Goal: Task Accomplishment & Management: Manage account settings

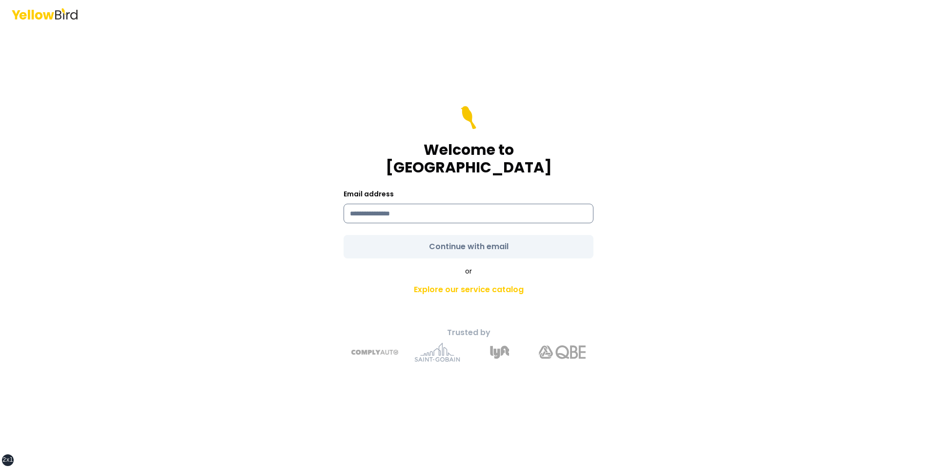
click at [380, 205] on input at bounding box center [469, 214] width 250 height 20
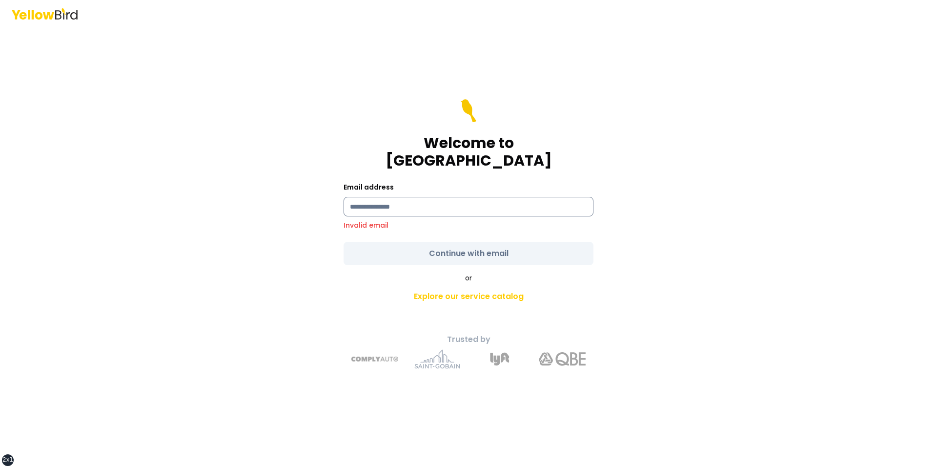
paste input "**********"
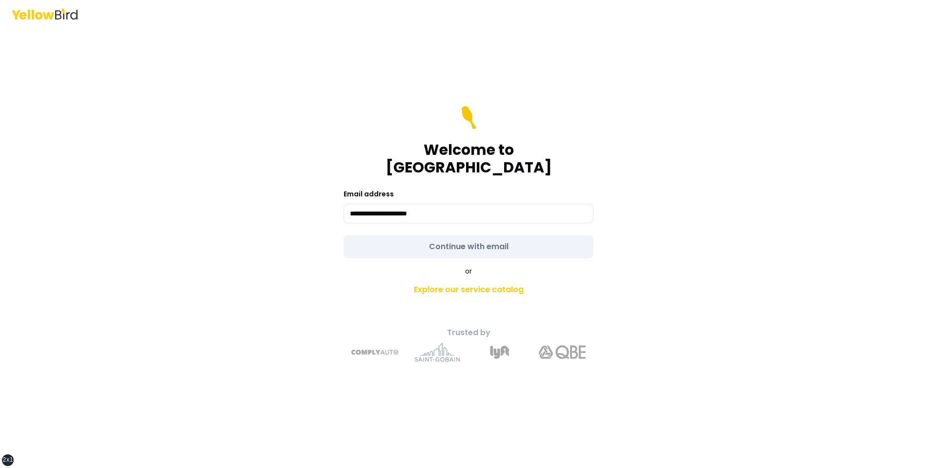
type input "**********"
click at [368, 231] on form "**********" at bounding box center [469, 182] width 250 height 152
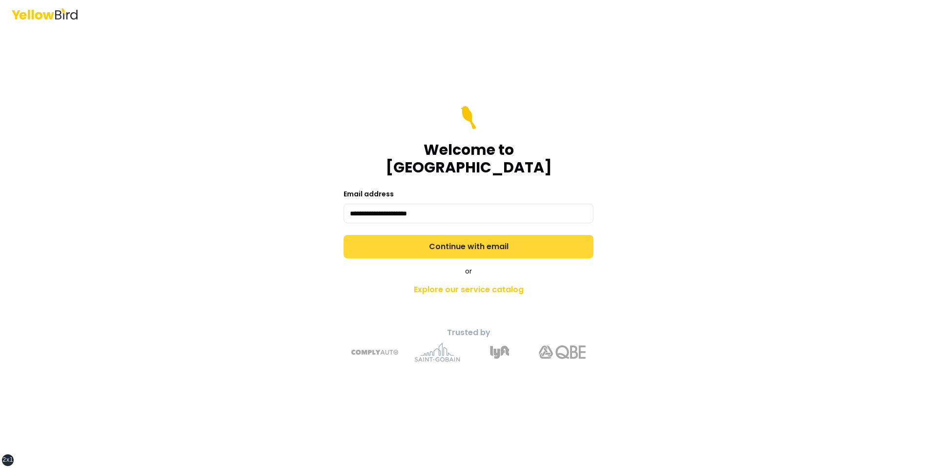
click at [368, 235] on button "Continue with email" at bounding box center [469, 246] width 250 height 23
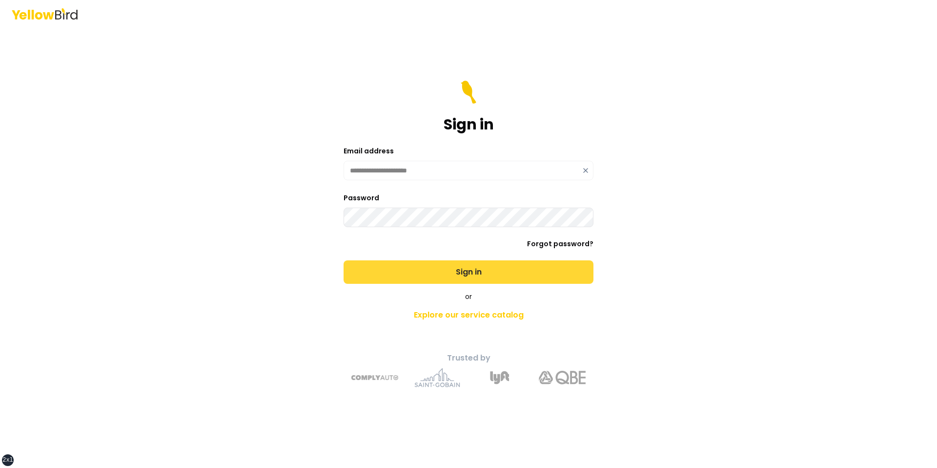
click at [344, 260] on button "Sign in" at bounding box center [469, 271] width 250 height 23
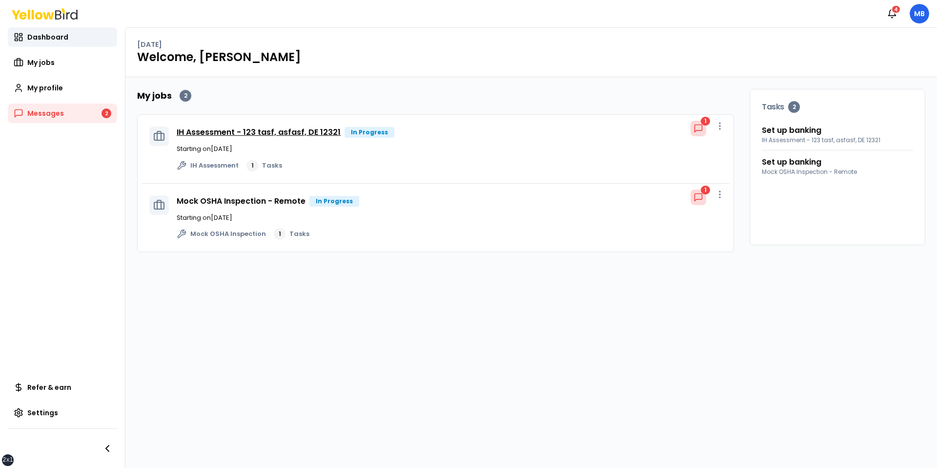
click at [281, 130] on link "IH Assessment - 123 tasf, asfasf, DE 12321" at bounding box center [259, 131] width 164 height 11
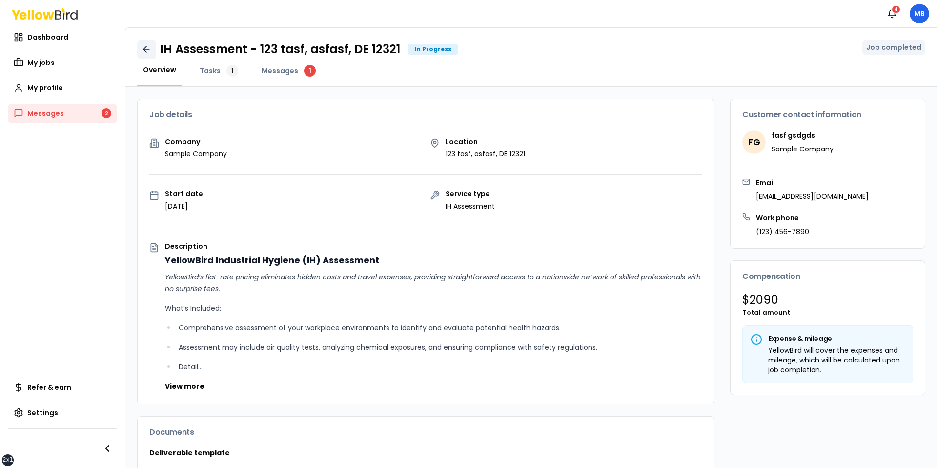
click at [147, 50] on icon at bounding box center [147, 49] width 10 height 10
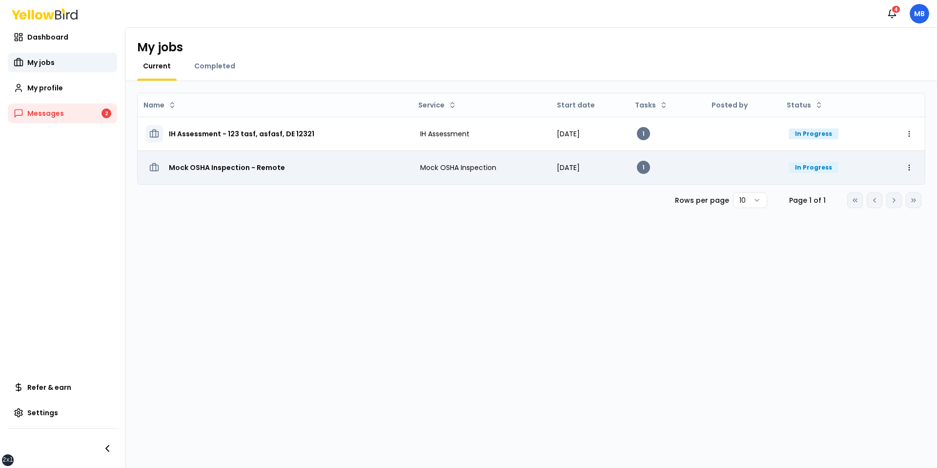
click at [210, 166] on h3 "Mock OSHA Inspection - Remote" at bounding box center [227, 168] width 116 height 18
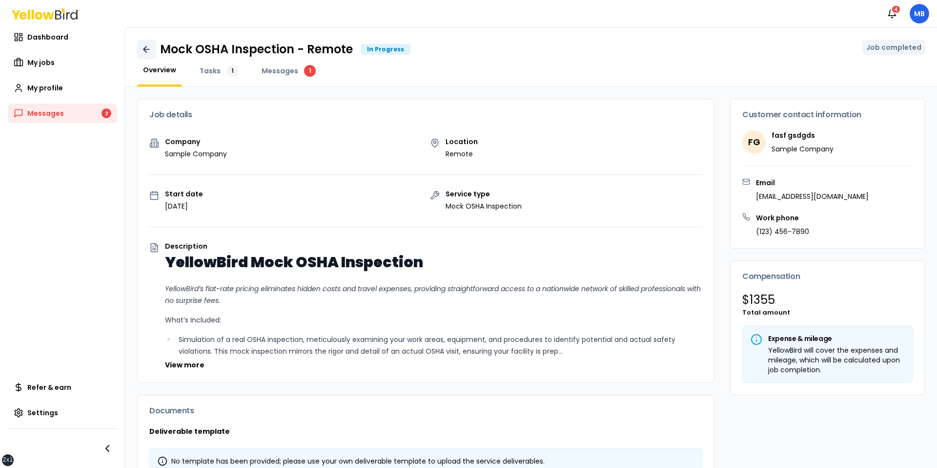
click at [150, 46] on icon at bounding box center [147, 49] width 10 height 10
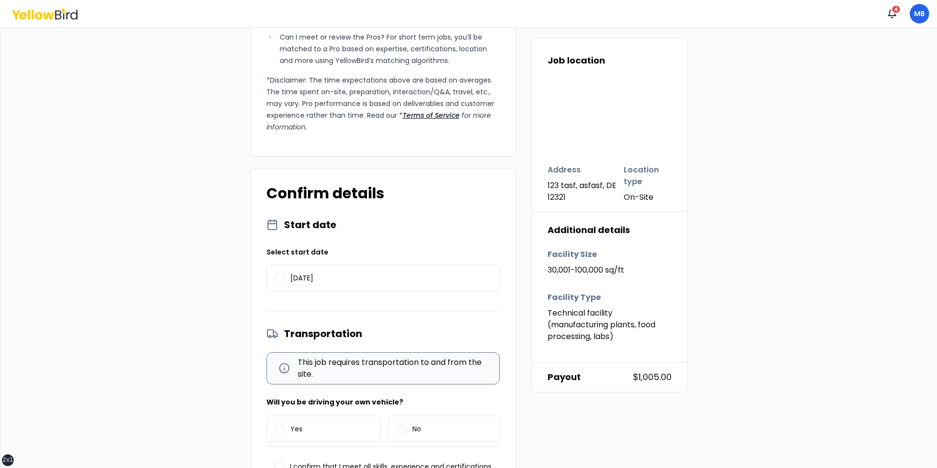
scroll to position [995, 0]
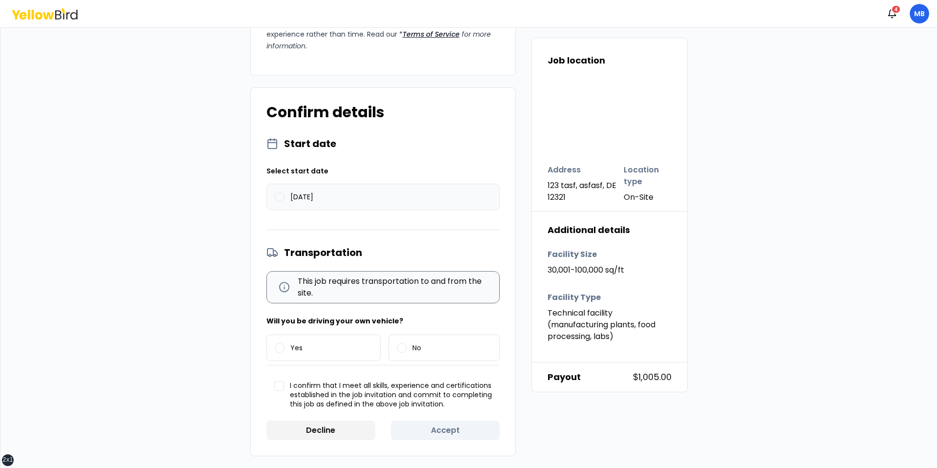
click at [365, 205] on label "08/28/2025" at bounding box center [383, 196] width 232 height 25
click at [285, 202] on button "08/28/2025" at bounding box center [280, 197] width 10 height 10
click at [310, 325] on span "Will you be driving your own vehicle?" at bounding box center [334, 321] width 137 height 10
click at [307, 351] on label "Yes" at bounding box center [324, 347] width 114 height 25
click at [285, 351] on button "Yes" at bounding box center [280, 348] width 10 height 10
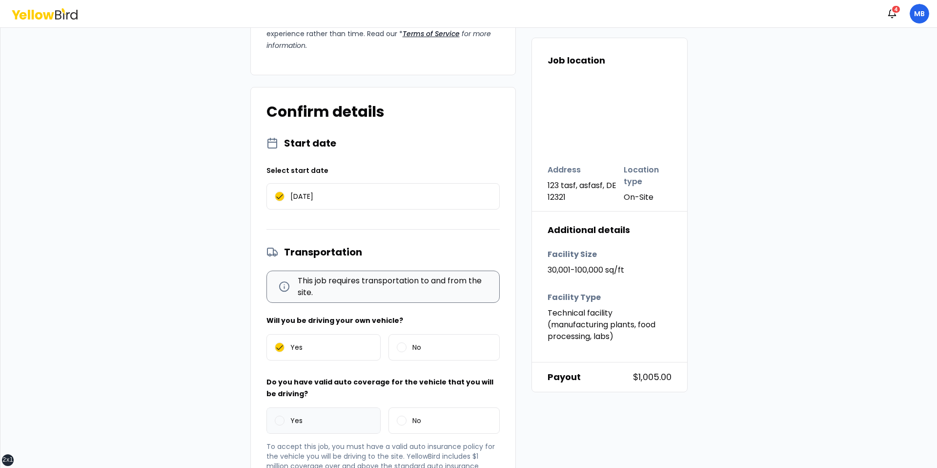
click at [306, 410] on label "Yes" at bounding box center [324, 420] width 114 height 25
click at [285, 415] on button "Yes" at bounding box center [280, 420] width 10 height 10
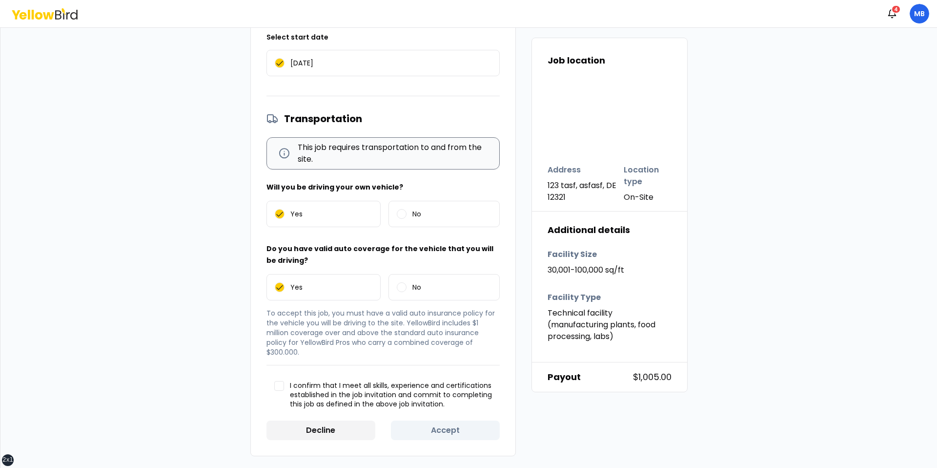
click at [344, 374] on label "I confirm that I meet all skills, experience and certifications established in …" at bounding box center [382, 395] width 233 height 44
click at [284, 381] on button "I confirm that I meet all skills, experience and certifications established in …" at bounding box center [279, 386] width 10 height 10
click at [439, 427] on button "Accept" at bounding box center [445, 430] width 109 height 20
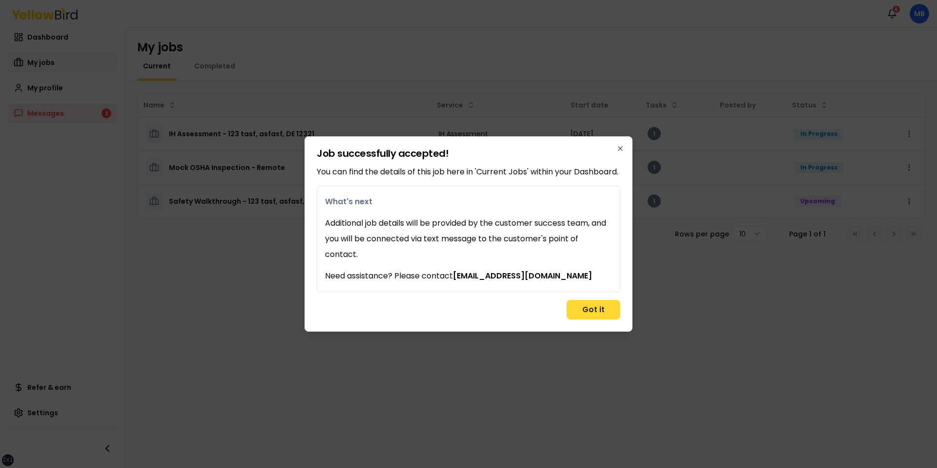
click at [602, 319] on button "Got it" at bounding box center [594, 310] width 54 height 20
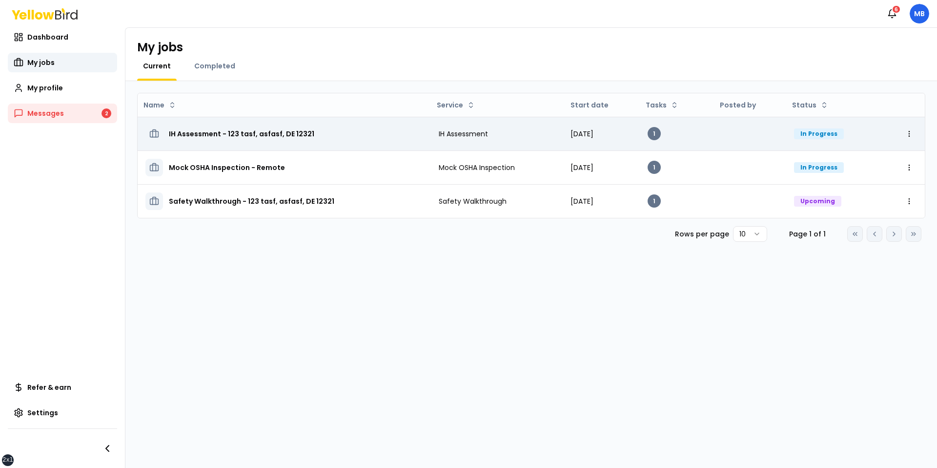
click at [312, 138] on div "IH Assessment - 123 tasf, asfasf, DE 12321" at bounding box center [284, 134] width 278 height 18
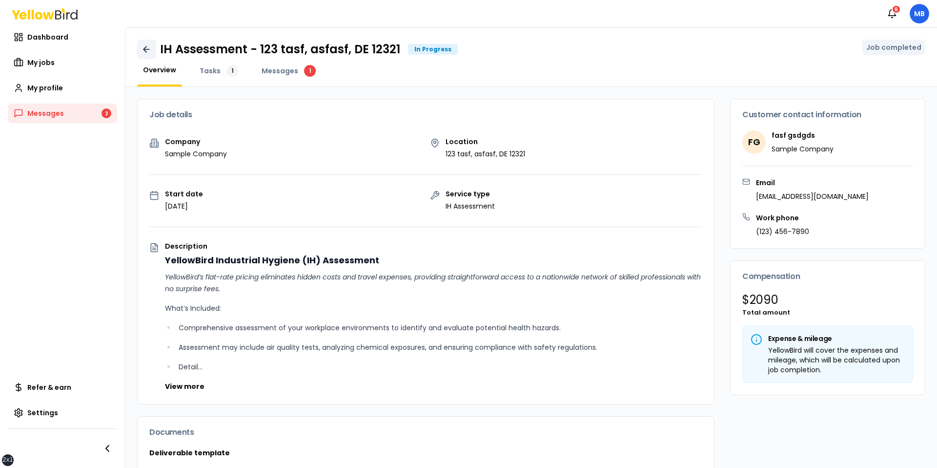
click at [148, 40] on link at bounding box center [146, 50] width 19 height 20
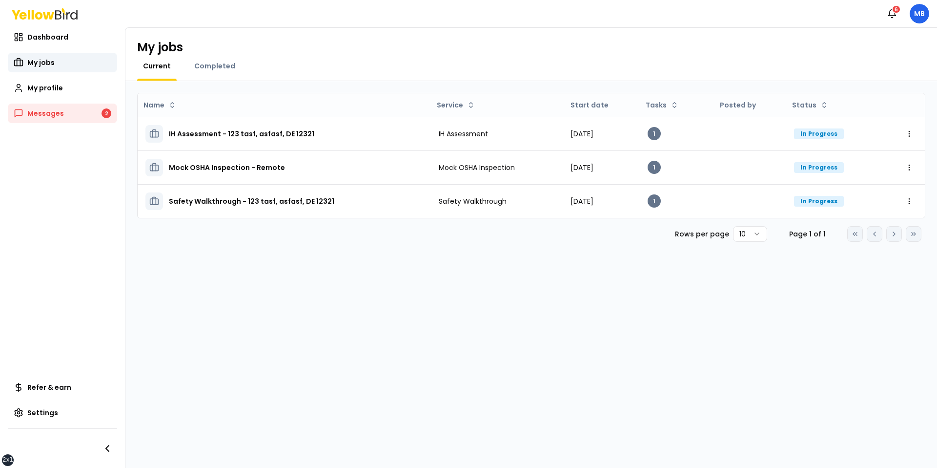
click at [148, 47] on h1 "My jobs" at bounding box center [160, 48] width 46 height 16
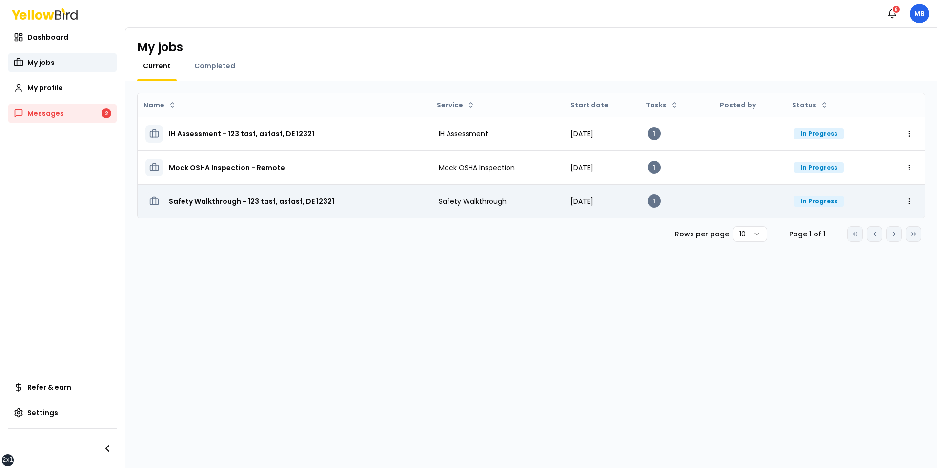
click at [236, 196] on h3 "Safety Walkthrough - 123 tasf, asfasf, DE 12321" at bounding box center [251, 201] width 165 height 18
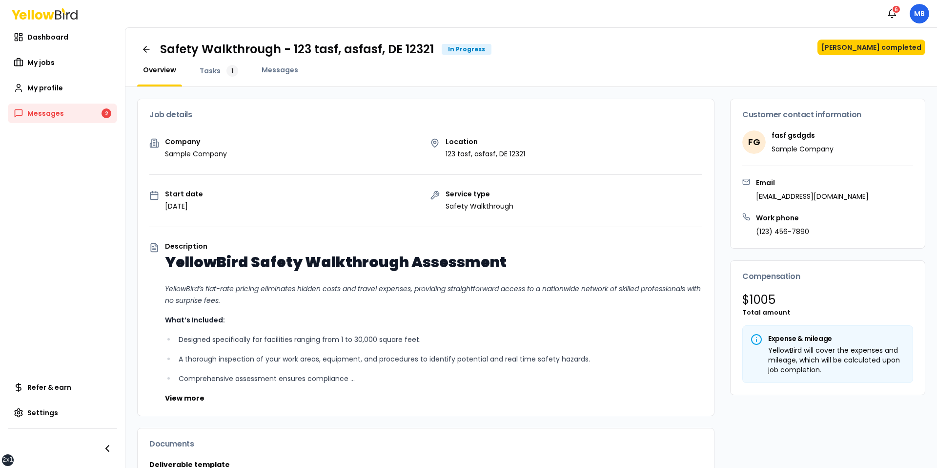
click at [913, 57] on div "Safety Walkthrough - 123 tasf, asfasf, DE 12321 In Progress Mark job completed" at bounding box center [531, 50] width 788 height 20
click at [903, 51] on button "[PERSON_NAME] completed" at bounding box center [872, 48] width 108 height 16
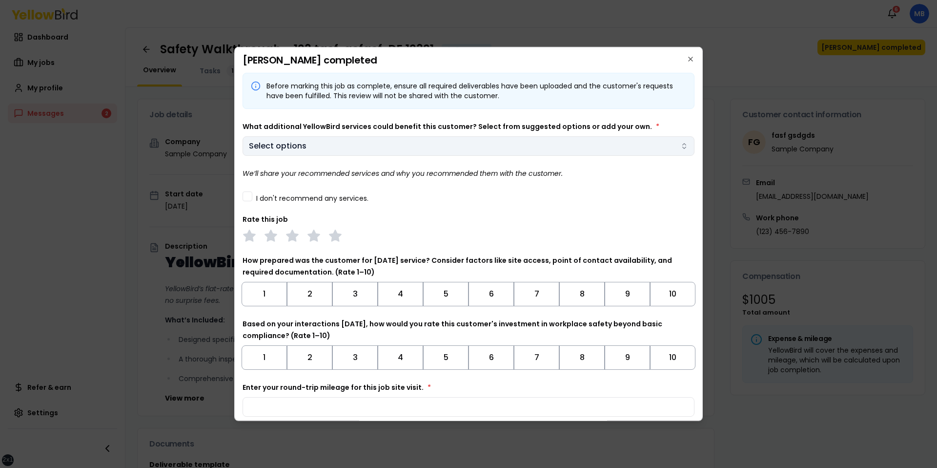
click at [432, 153] on button "Select options" at bounding box center [469, 146] width 452 height 20
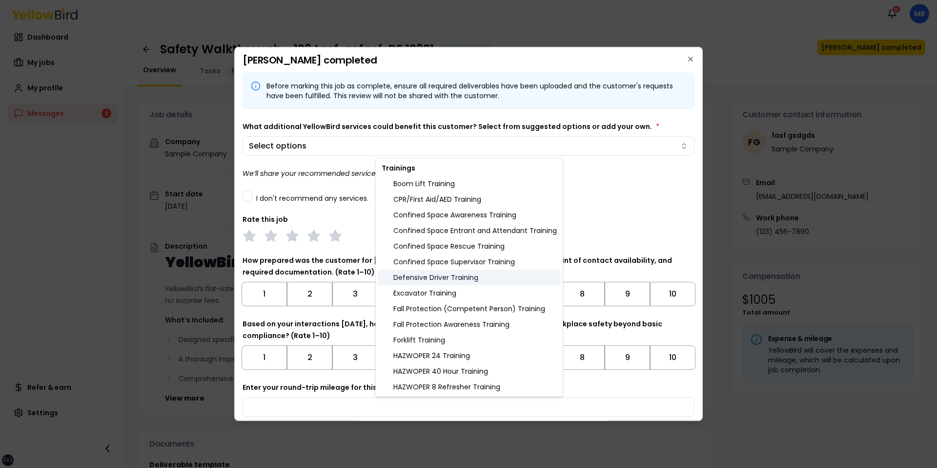
click at [430, 284] on div "Defensive Driver Training" at bounding box center [469, 277] width 183 height 16
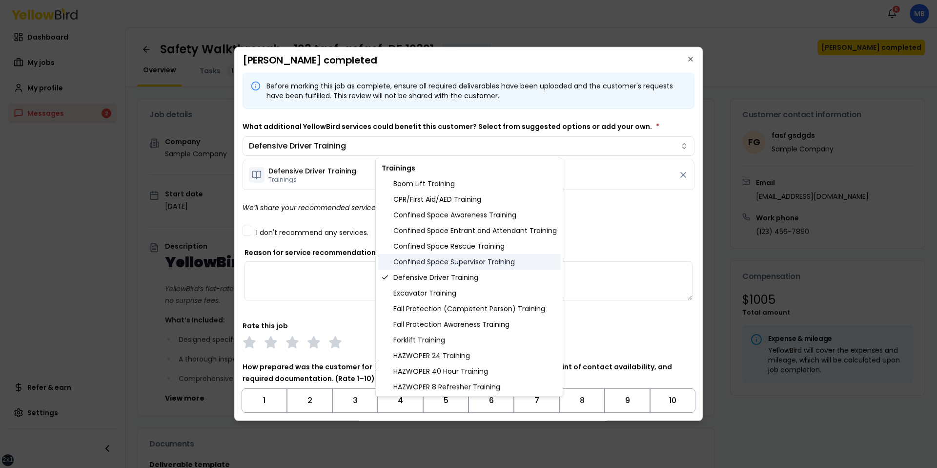
click at [443, 258] on div "Confined Space Supervisor Training" at bounding box center [469, 262] width 183 height 16
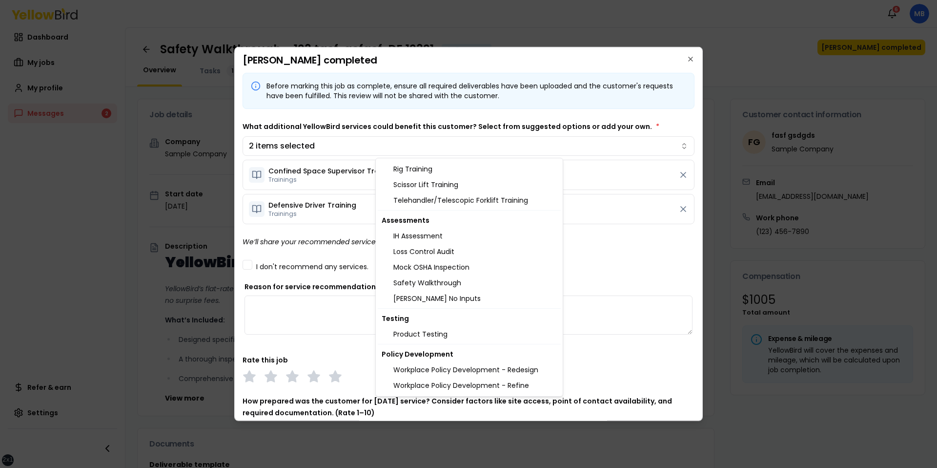
scroll to position [362, 0]
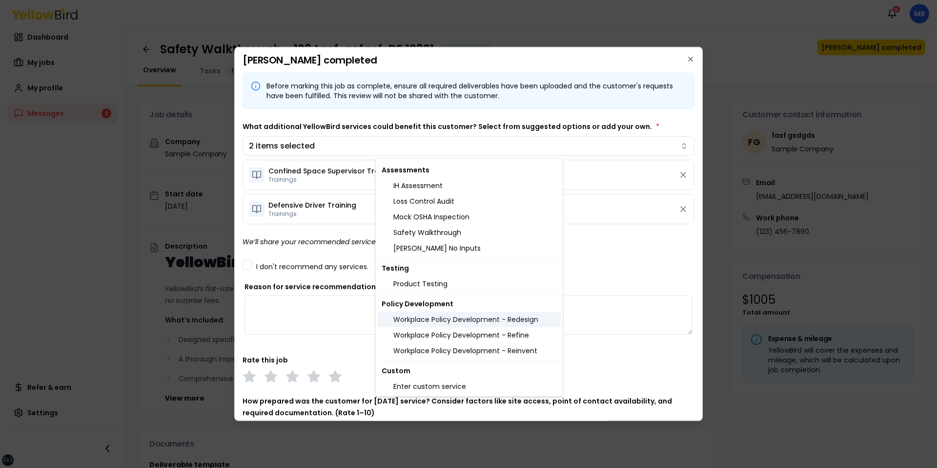
click at [417, 324] on div "Workplace Policy Development - Redesign" at bounding box center [469, 319] width 183 height 16
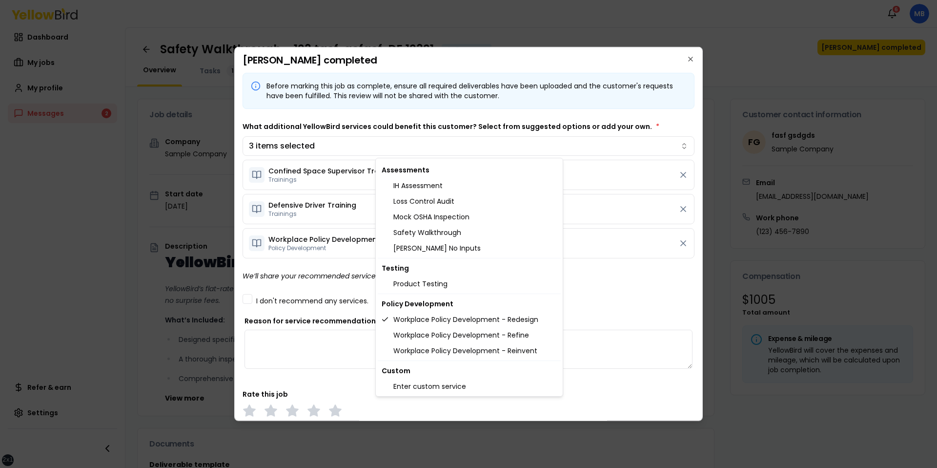
click at [303, 283] on body "xs sm md lg xl 2xl Notifications 6 MB Dashboard My jobs My profile Messages 2 R…" at bounding box center [468, 234] width 937 height 468
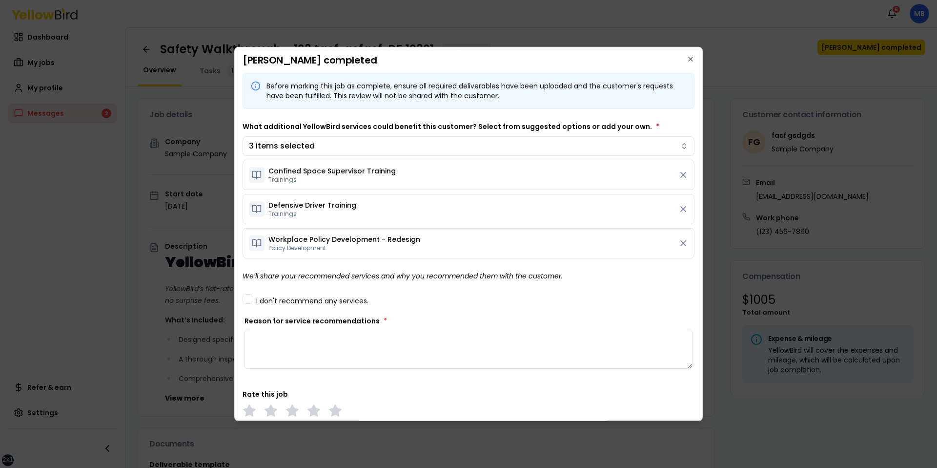
click at [329, 340] on textarea "Reason for service recommendations *" at bounding box center [469, 348] width 448 height 39
type textarea "*******"
click at [528, 288] on div "Before marking this job as complete, ensure all required deliverables have been…" at bounding box center [469, 332] width 452 height 518
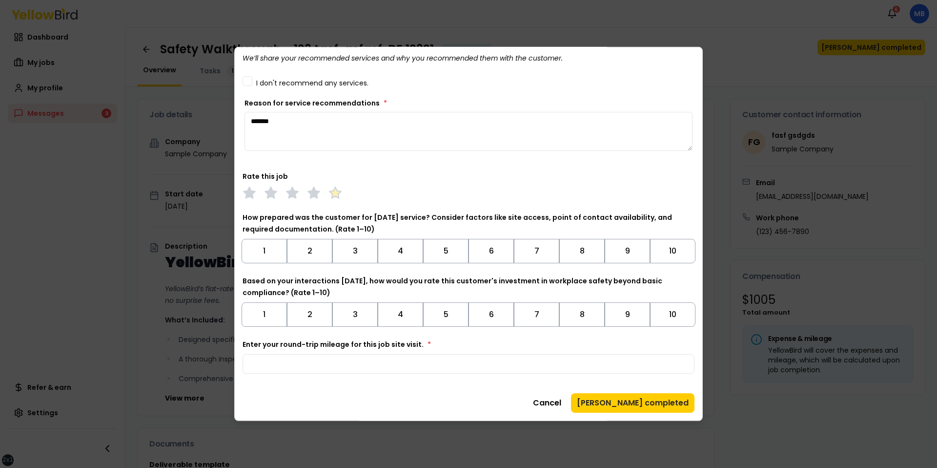
click at [339, 197] on polygon at bounding box center [334, 192] width 11 height 11
click at [422, 247] on button "4" at bounding box center [400, 251] width 45 height 24
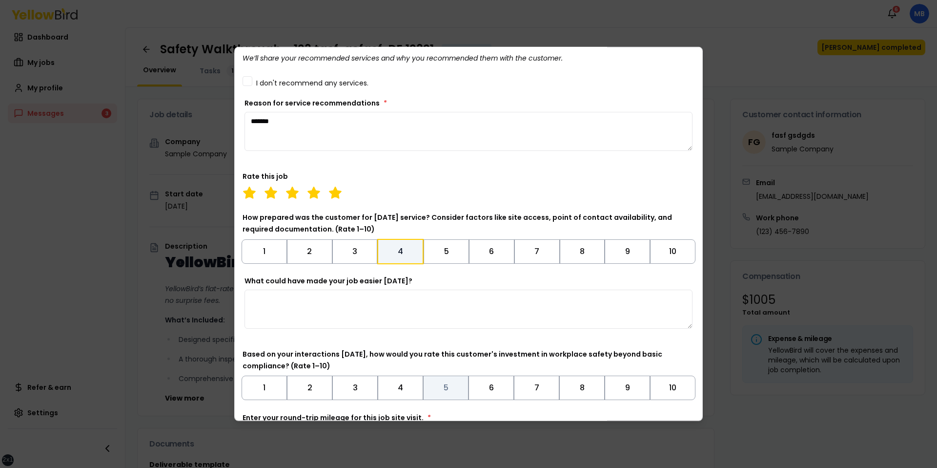
scroll to position [291, 0]
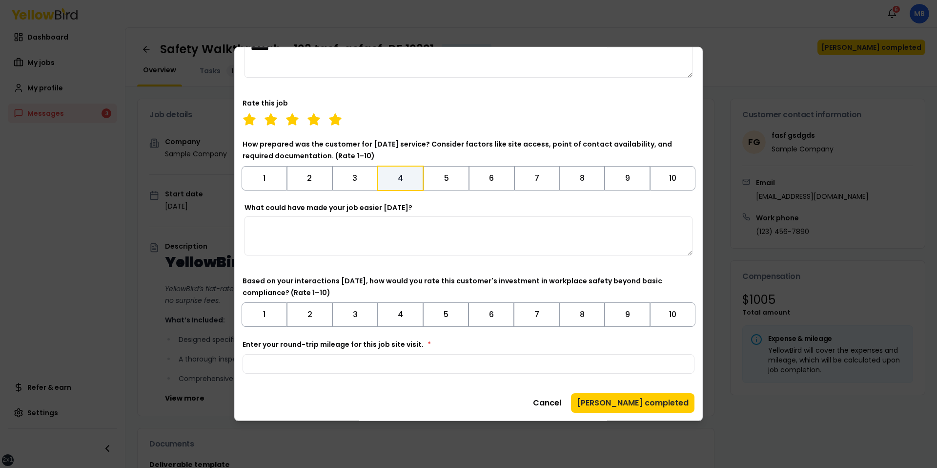
click at [452, 377] on div "Before marking this job as complete, ensure all required deliverables have been…" at bounding box center [469, 97] width 452 height 631
click at [456, 369] on input "Enter your round-trip mileage for this job site visit. *" at bounding box center [469, 364] width 452 height 20
type input "**"
click at [515, 291] on div "Based on your interactions today, how would you rate this customer's investment…" at bounding box center [469, 301] width 452 height 52
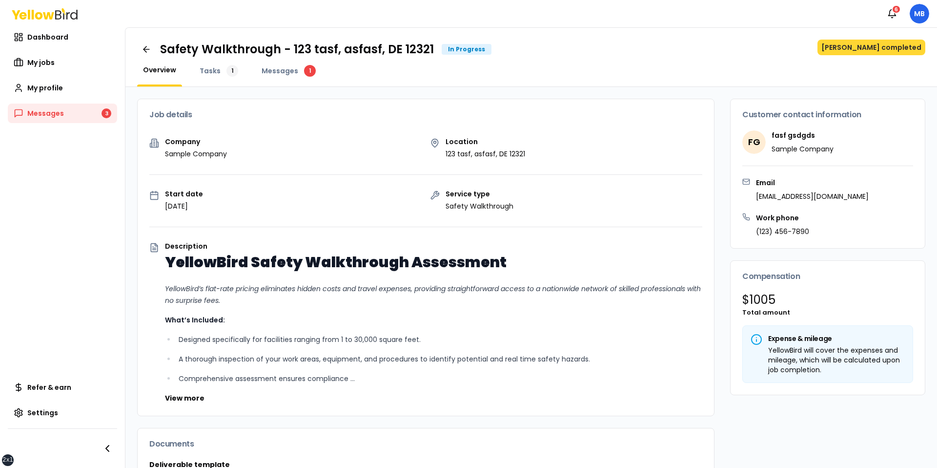
click at [876, 54] on button "[PERSON_NAME] completed" at bounding box center [872, 48] width 108 height 16
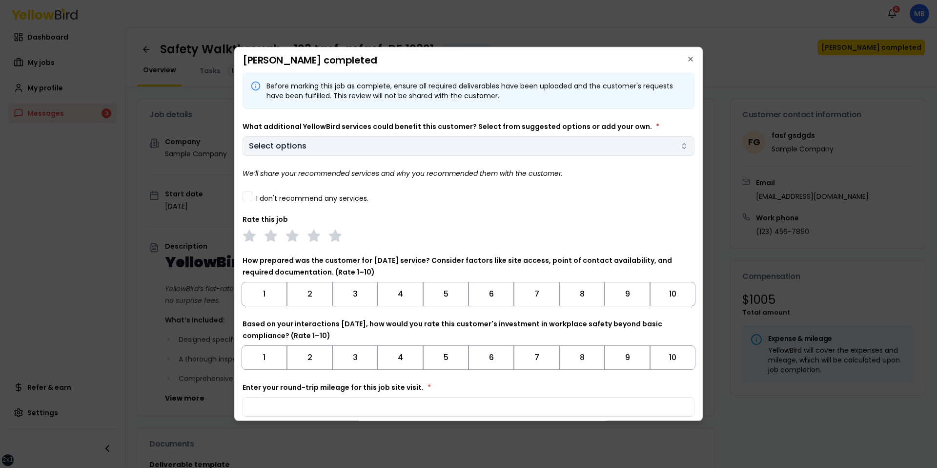
click at [330, 154] on body "xs sm md lg xl 2xl Notifications 6 MB Dashboard My jobs My profile Messages 3 R…" at bounding box center [468, 234] width 937 height 468
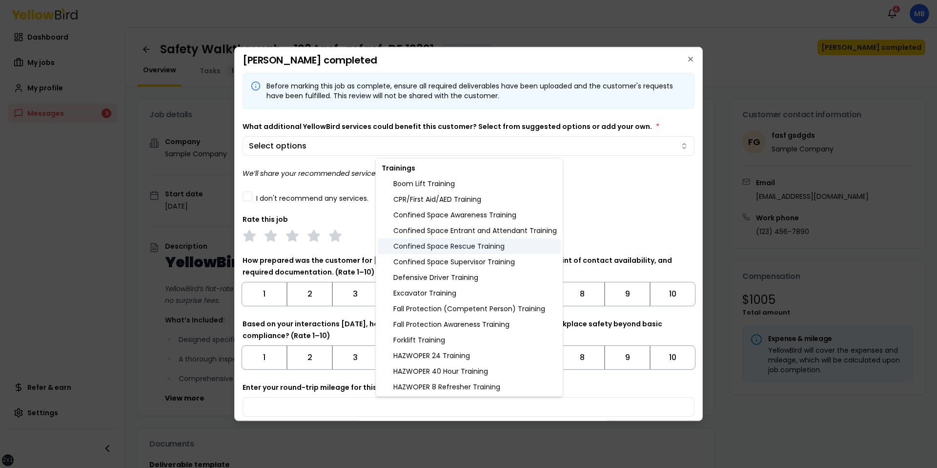
click at [453, 240] on div "Confined Space Rescue Training" at bounding box center [469, 246] width 183 height 16
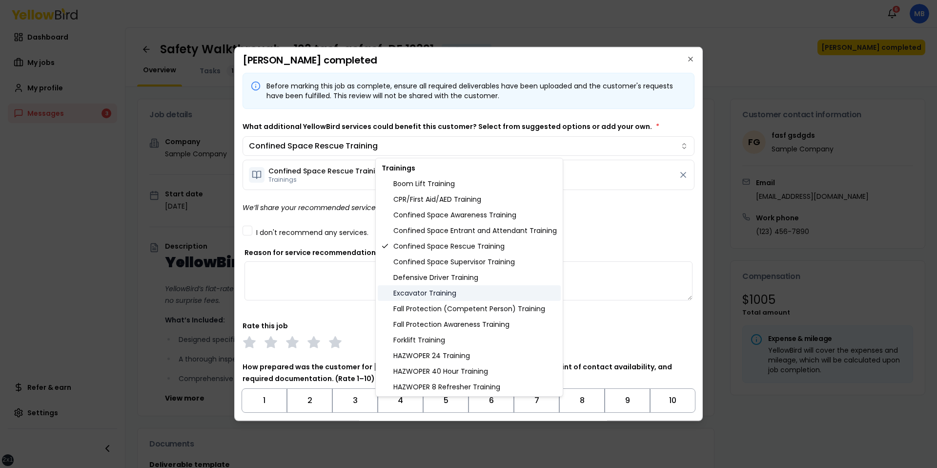
click at [433, 285] on div "Excavator Training" at bounding box center [469, 293] width 183 height 16
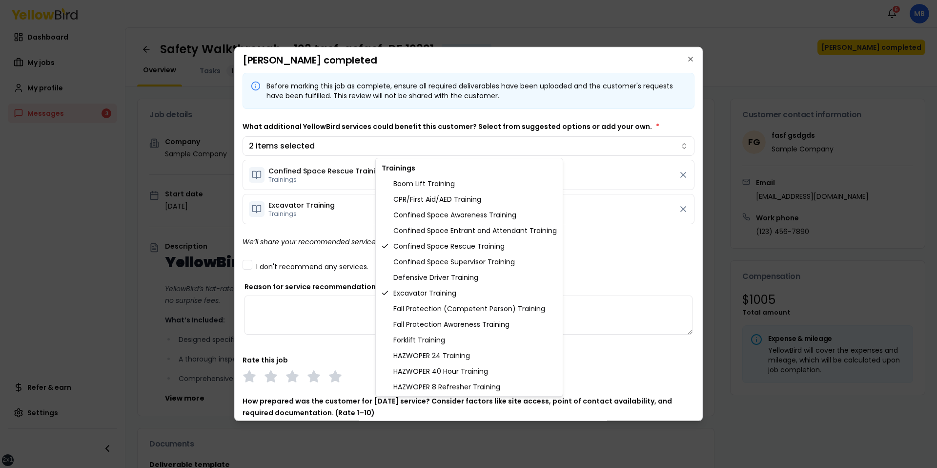
click at [318, 269] on body "xs sm md lg xl 2xl Notifications 6 MB Dashboard My jobs My profile Messages 3 R…" at bounding box center [468, 234] width 937 height 468
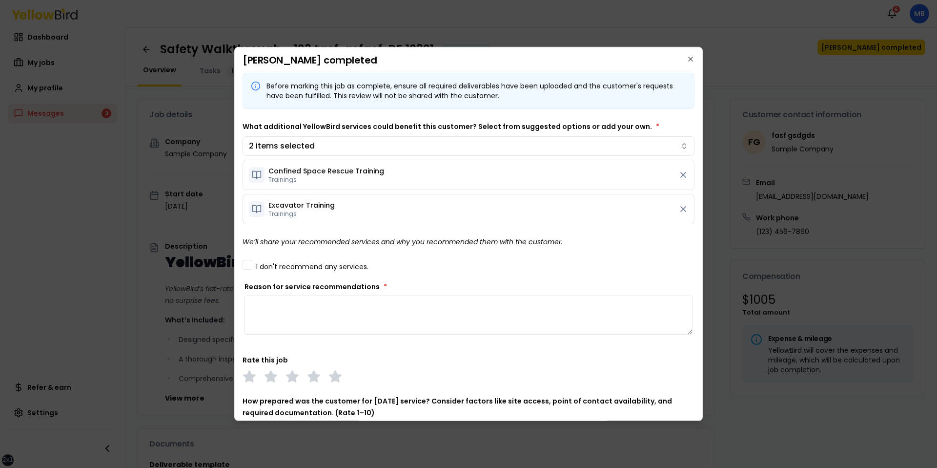
scroll to position [184, 0]
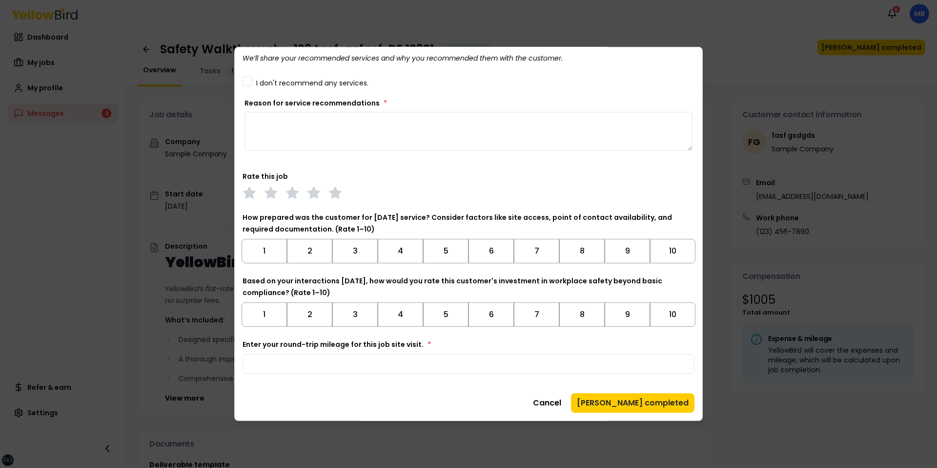
click at [380, 137] on textarea "Reason for service recommendations *" at bounding box center [469, 131] width 448 height 39
type textarea "******"
click at [408, 354] on input "Enter your round-trip mileage for this job site visit. *" at bounding box center [469, 364] width 452 height 20
type input "***"
click at [655, 403] on button "Mark job completed" at bounding box center [632, 403] width 123 height 20
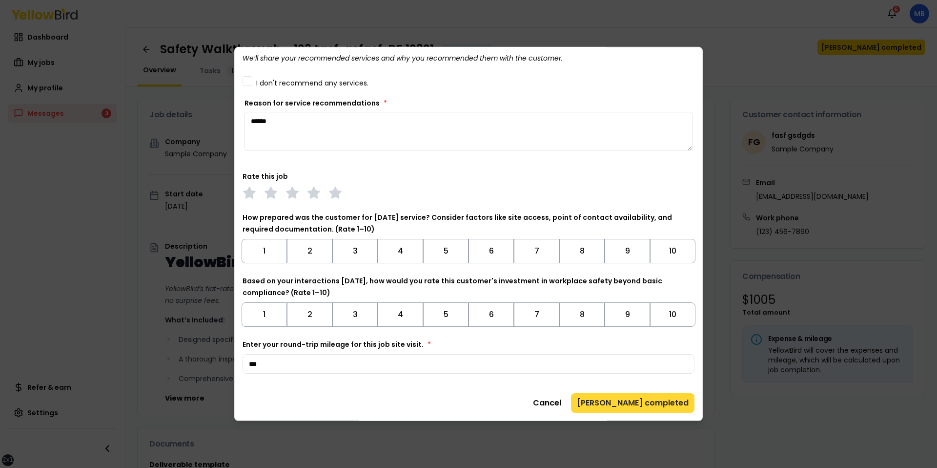
scroll to position [0, 0]
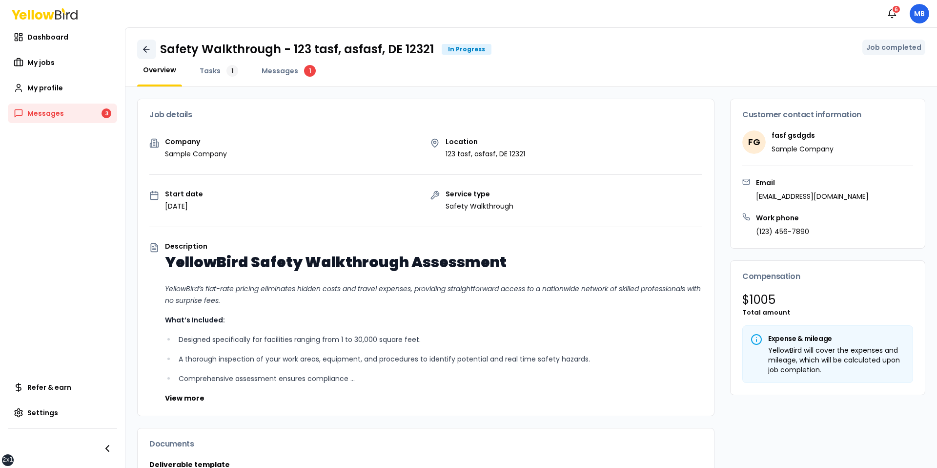
click at [139, 55] on link at bounding box center [146, 50] width 19 height 20
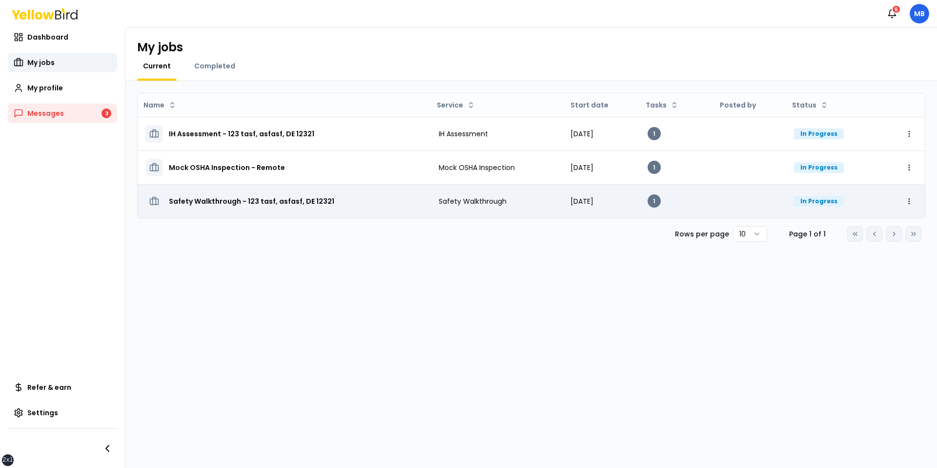
click at [203, 199] on h3 "Safety Walkthrough - 123 tasf, asfasf, DE 12321" at bounding box center [251, 201] width 165 height 18
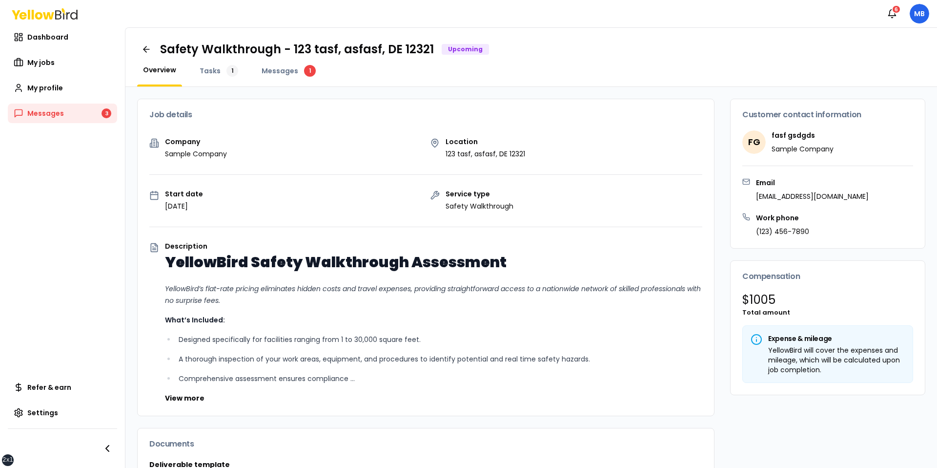
click at [581, 72] on div "Overview Tasks 1 Messages 1" at bounding box center [531, 75] width 788 height 21
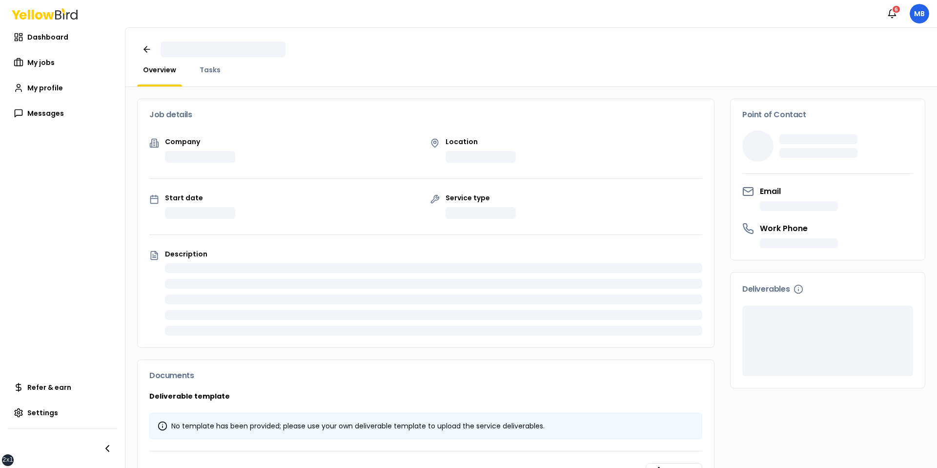
click at [707, 57] on div at bounding box center [531, 50] width 788 height 20
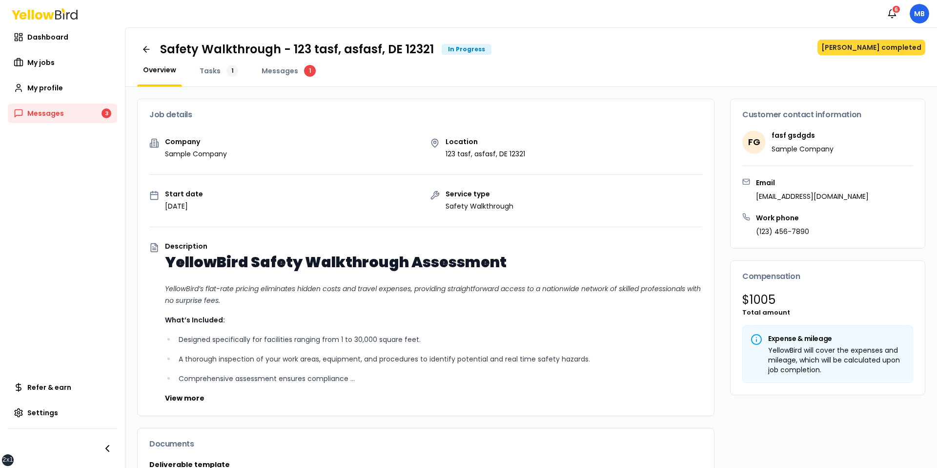
click at [865, 48] on button "[PERSON_NAME] completed" at bounding box center [872, 48] width 108 height 16
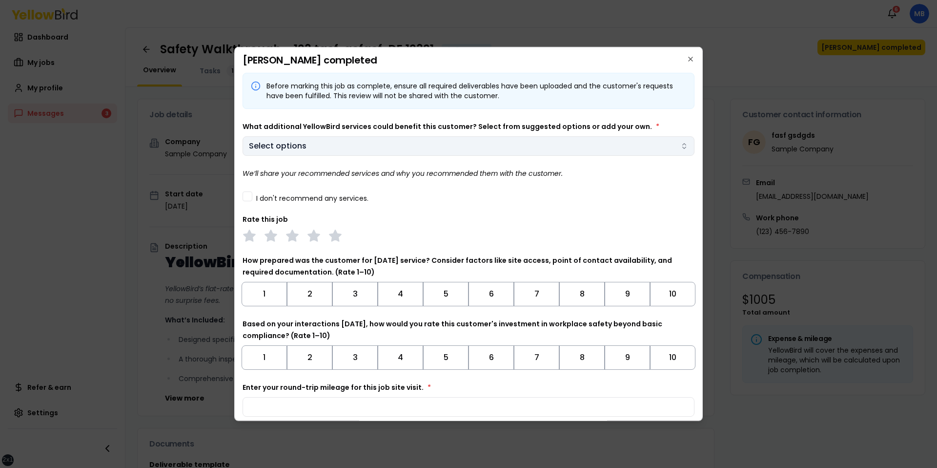
click at [412, 143] on body "xs sm md lg xl 2xl Notifications 6 MB Dashboard My jobs My profile Messages 3 R…" at bounding box center [468, 234] width 937 height 468
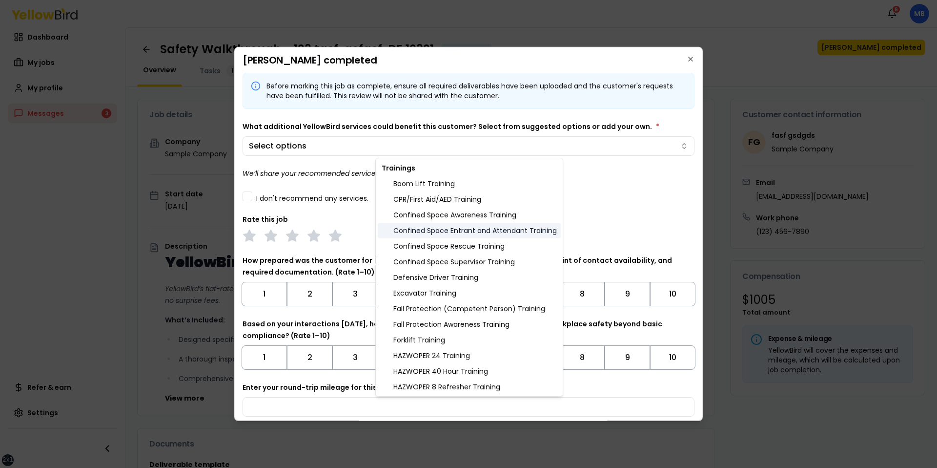
click at [425, 230] on div "Confined Space Entrant and Attendant Training" at bounding box center [469, 231] width 183 height 16
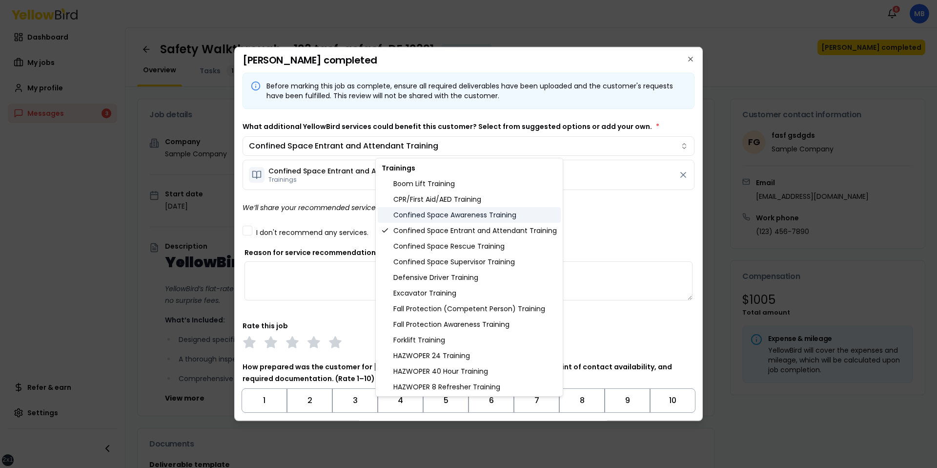
click at [434, 208] on div "Confined Space Awareness Training" at bounding box center [469, 215] width 183 height 16
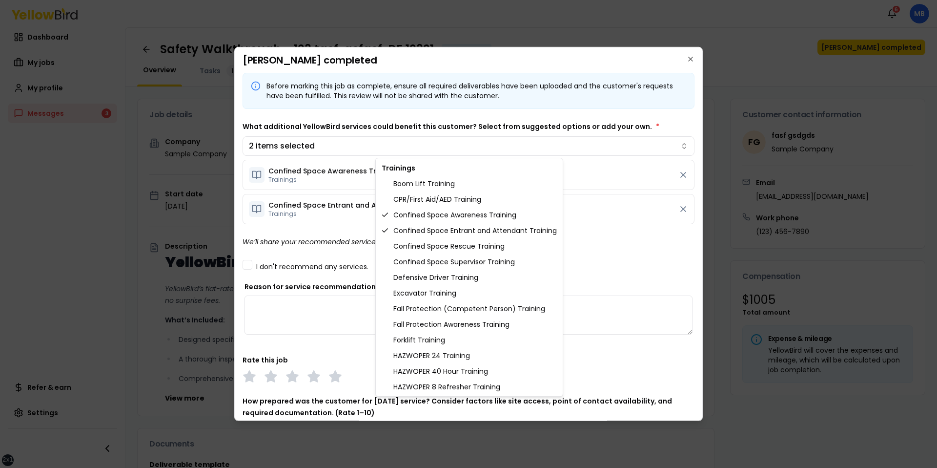
click at [322, 238] on body "xs sm md lg xl 2xl Notifications 6 MB Dashboard My jobs My profile Messages 3 R…" at bounding box center [468, 234] width 937 height 468
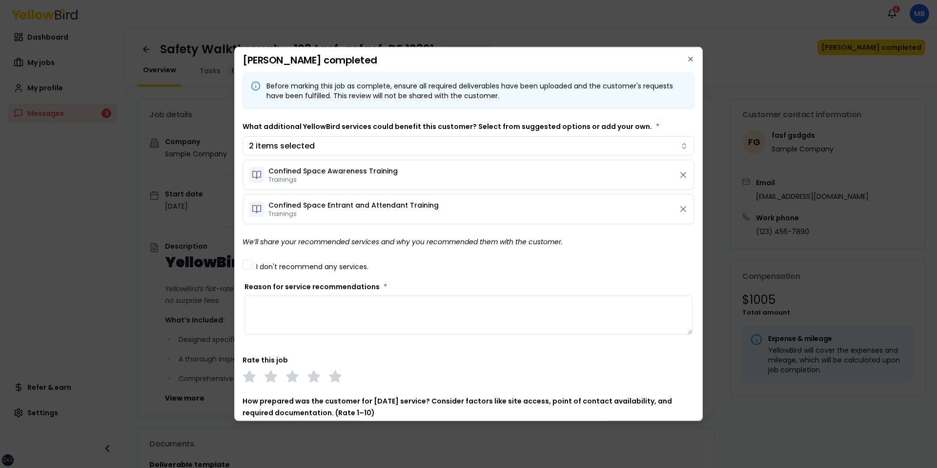
scroll to position [184, 0]
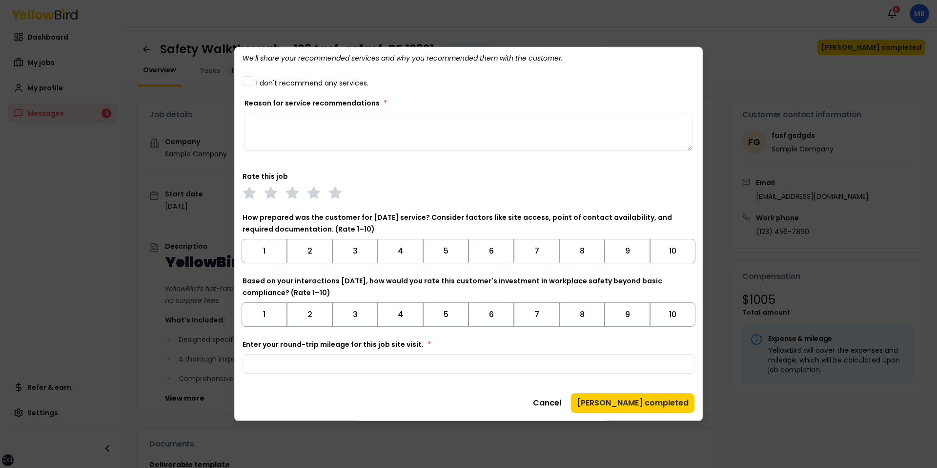
click at [382, 192] on div at bounding box center [469, 193] width 452 height 14
click at [415, 131] on textarea "Reason for service recommendations *" at bounding box center [469, 131] width 448 height 39
type textarea "******"
click at [370, 362] on input "Enter your round-trip mileage for this job site visit. *" at bounding box center [469, 364] width 452 height 20
type input "**"
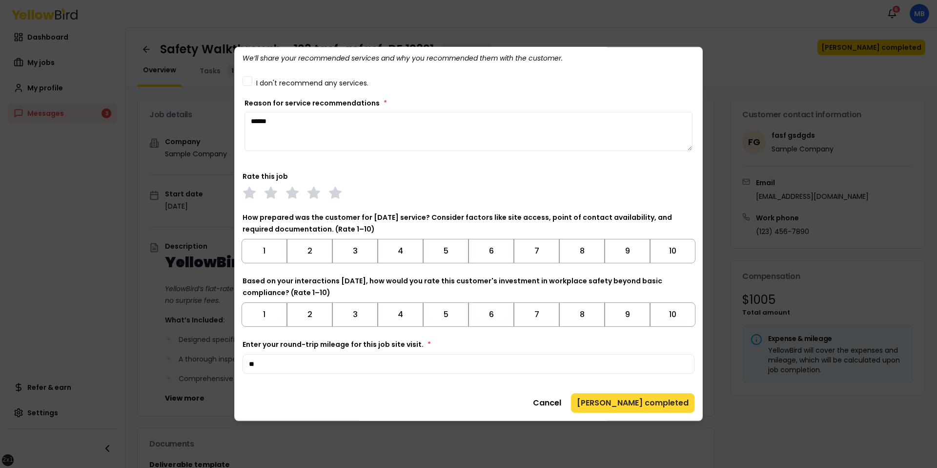
click at [617, 410] on button "[PERSON_NAME] completed" at bounding box center [632, 403] width 123 height 20
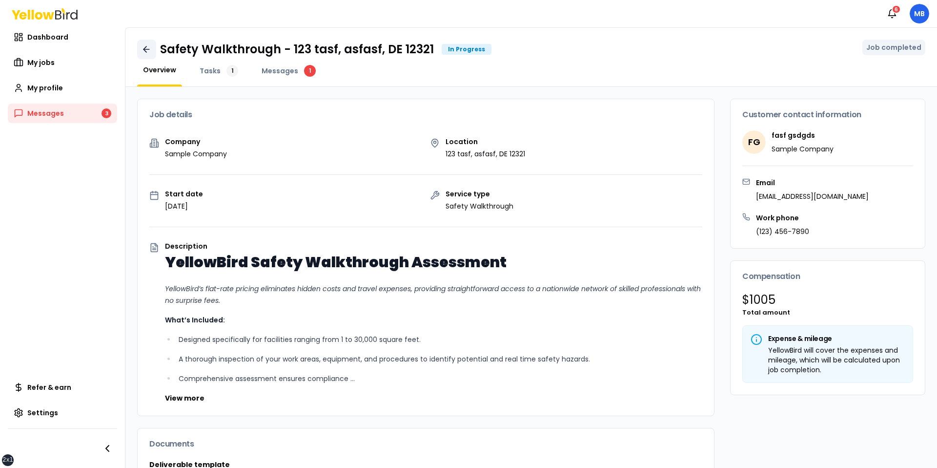
click at [143, 49] on icon at bounding box center [147, 49] width 10 height 10
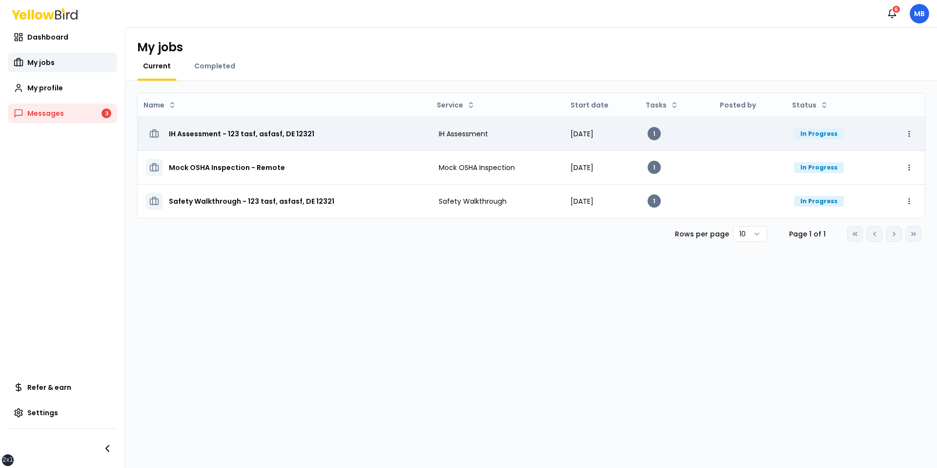
click at [340, 117] on td "IH Assessment - 123 tasf, asfasf, DE 12321" at bounding box center [284, 134] width 293 height 34
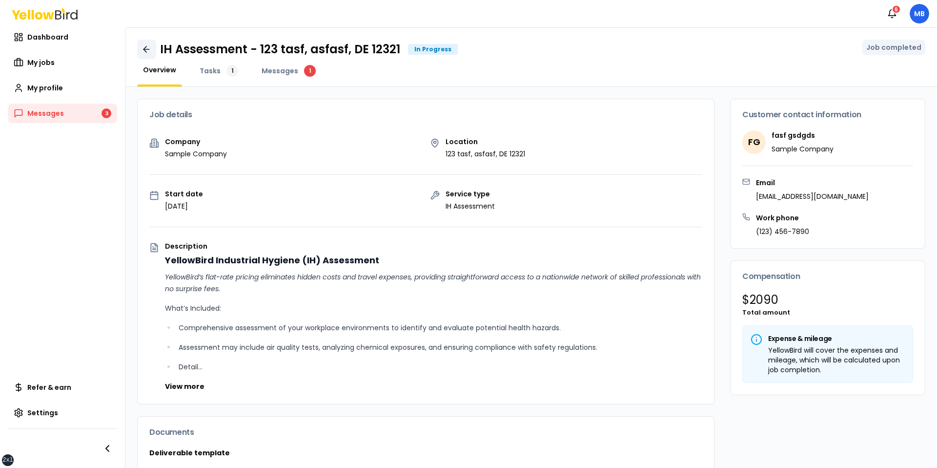
click at [150, 52] on icon at bounding box center [147, 49] width 10 height 10
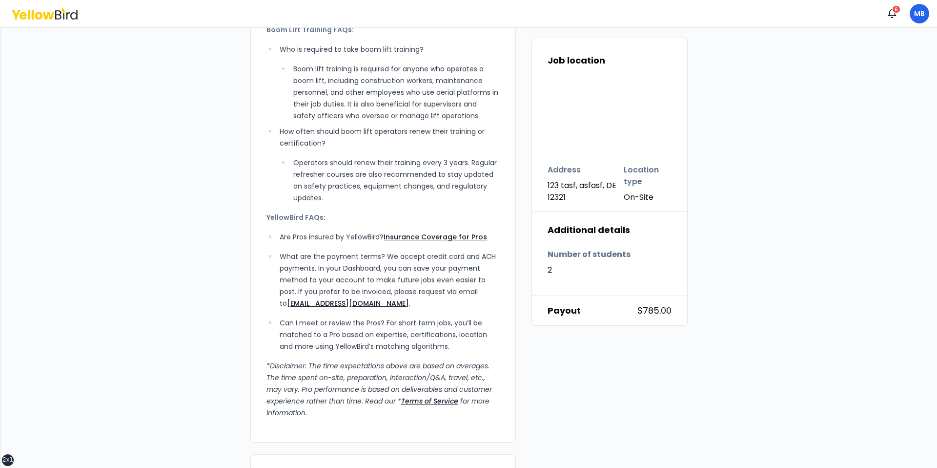
scroll to position [854, 0]
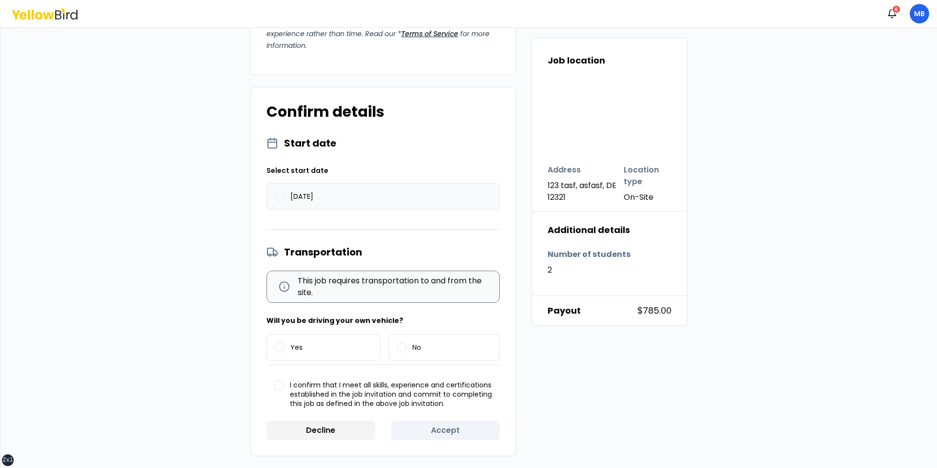
click at [324, 190] on label "08/22/2025" at bounding box center [383, 196] width 232 height 25
click at [285, 191] on button "08/22/2025" at bounding box center [280, 196] width 10 height 10
click at [324, 337] on label "Yes" at bounding box center [324, 346] width 114 height 25
click at [285, 342] on button "Yes" at bounding box center [280, 347] width 10 height 10
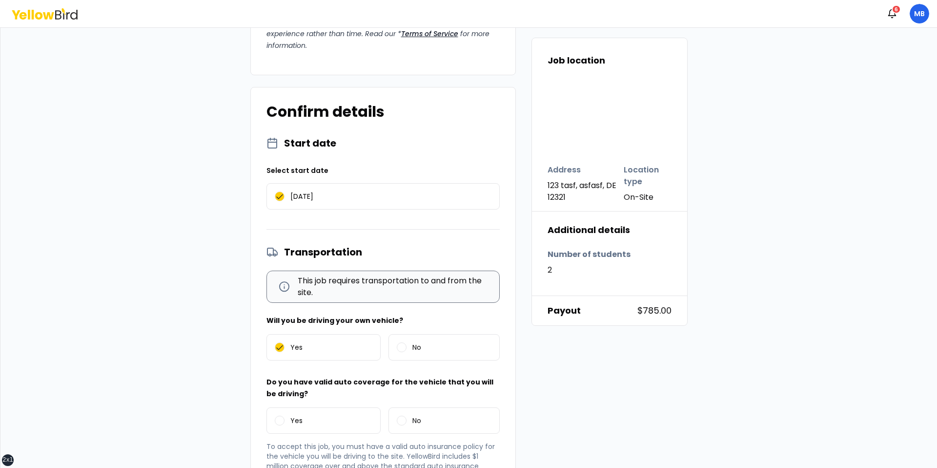
click at [321, 399] on div "Do you have valid auto coverage for the vehicle that you will be driving? Yes No" at bounding box center [382, 406] width 233 height 61
click at [316, 404] on div "Do you have valid auto coverage for the vehicle that you will be driving? Yes No" at bounding box center [382, 406] width 233 height 61
click at [311, 413] on label "Yes" at bounding box center [324, 420] width 114 height 25
click at [285, 415] on button "Yes" at bounding box center [280, 420] width 10 height 10
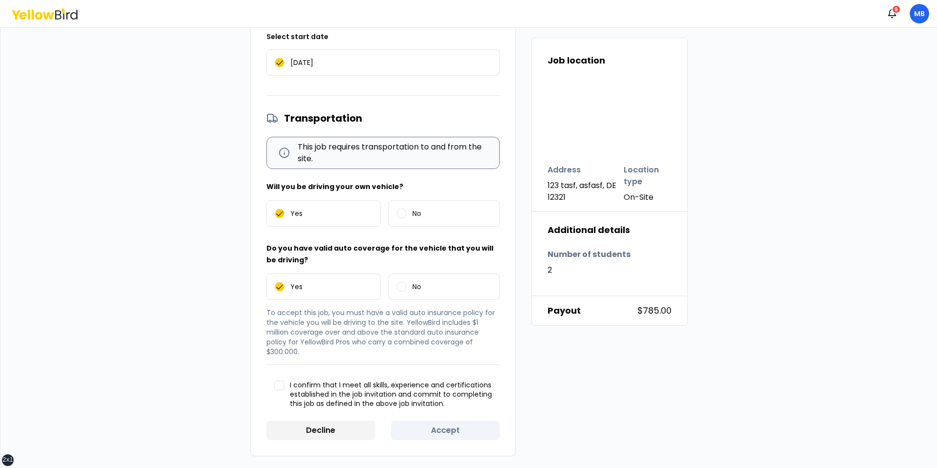
click at [347, 351] on p "To accept this job, you must have a valid auto insurance policy for the vehicle…" at bounding box center [382, 331] width 233 height 49
click at [326, 399] on span "I confirm that I meet all skills, experience and certifications established in …" at bounding box center [391, 394] width 202 height 28
click at [284, 390] on button "I confirm that I meet all skills, experience and certifications established in …" at bounding box center [279, 385] width 10 height 10
click at [422, 431] on button "Accept" at bounding box center [445, 430] width 109 height 20
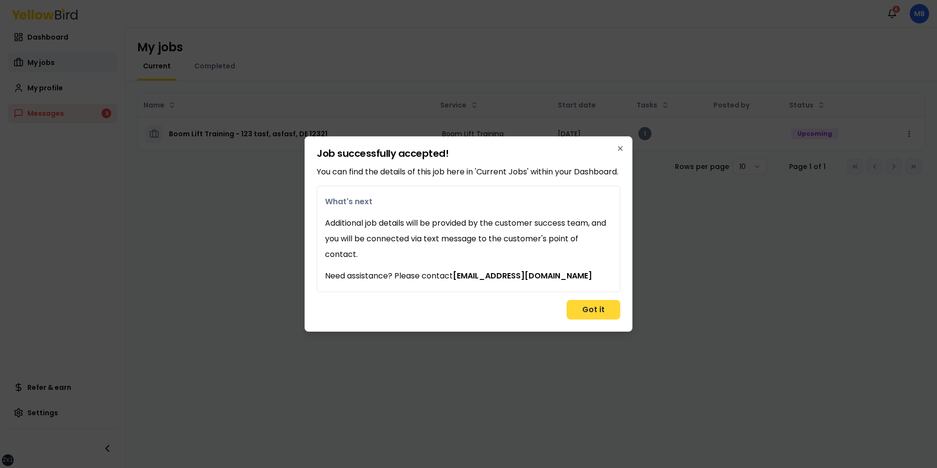
click at [599, 314] on button "Got it" at bounding box center [594, 310] width 54 height 20
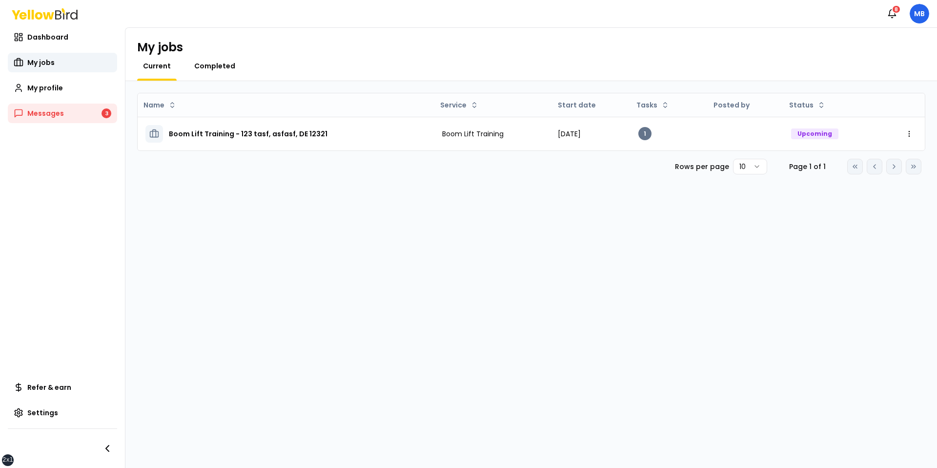
click at [211, 62] on span "Completed" at bounding box center [214, 66] width 41 height 10
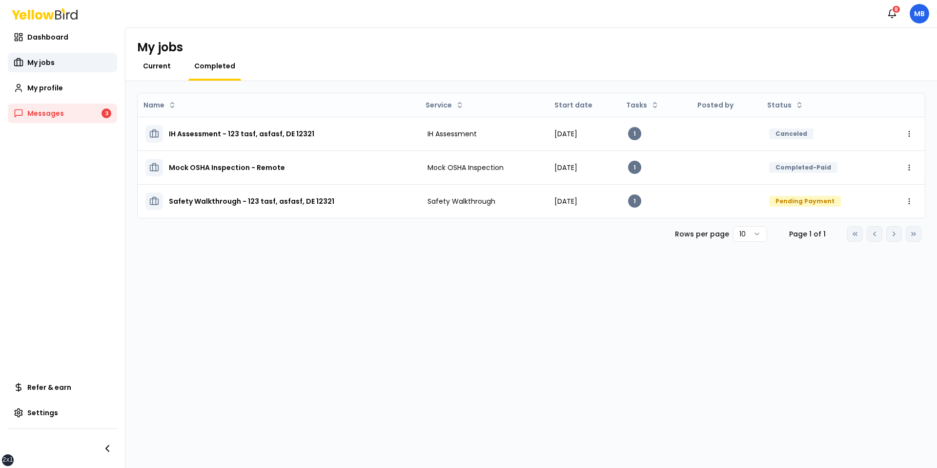
click at [169, 66] on span "Current" at bounding box center [157, 66] width 28 height 10
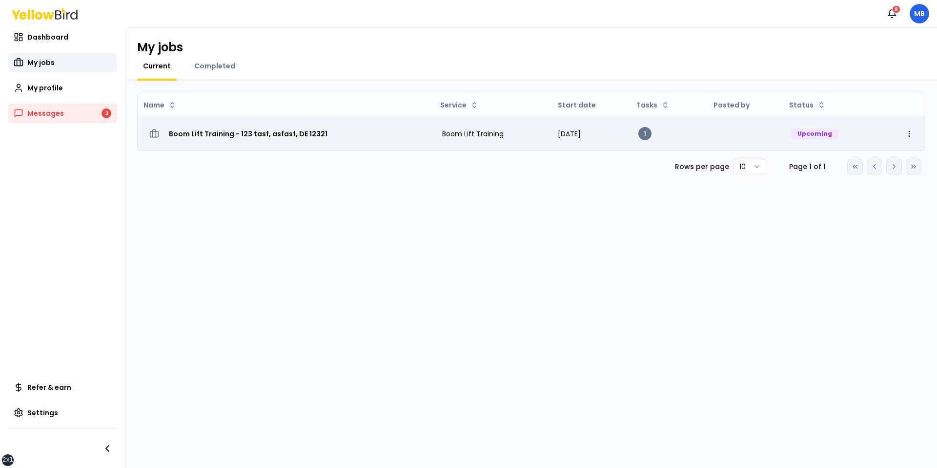
click at [328, 134] on div "Boom Lift Training - 123 tasf, asfasf, DE 12321" at bounding box center [285, 134] width 281 height 18
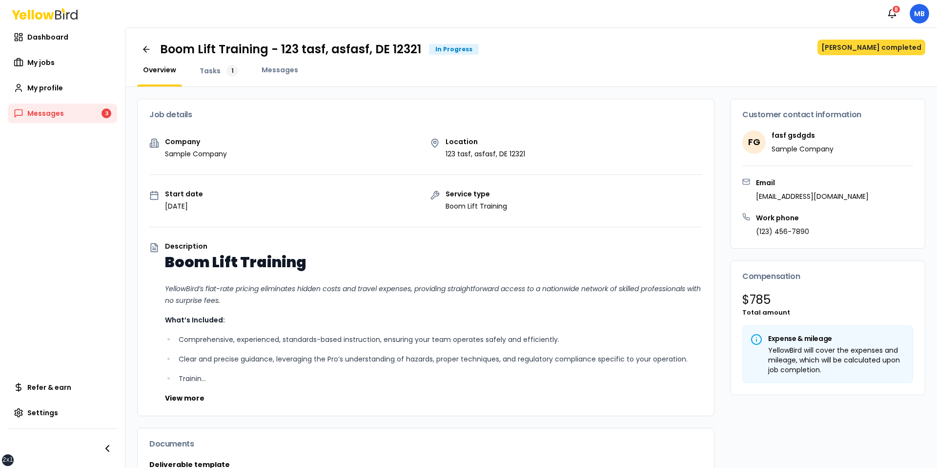
click at [854, 53] on button "[PERSON_NAME] completed" at bounding box center [872, 48] width 108 height 16
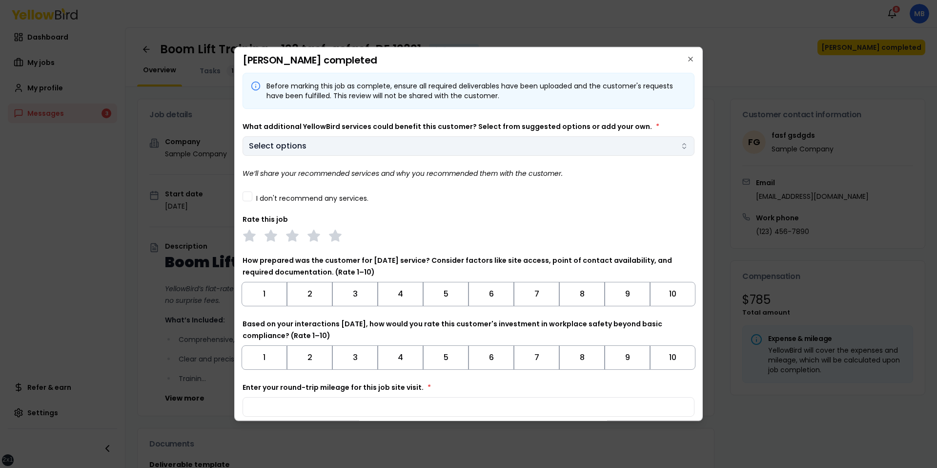
click at [421, 149] on body "xs sm md lg xl 2xl Notifications 8 MB Dashboard My jobs My profile Messages 3 R…" at bounding box center [468, 234] width 937 height 468
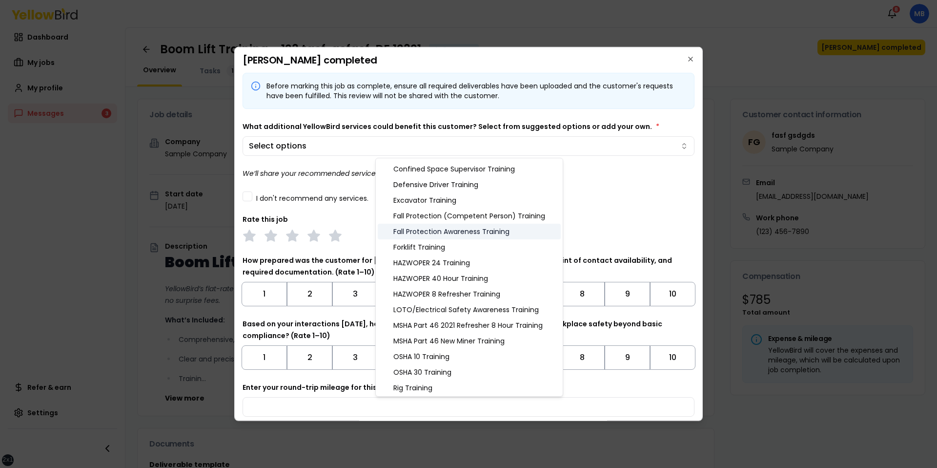
scroll to position [362, 0]
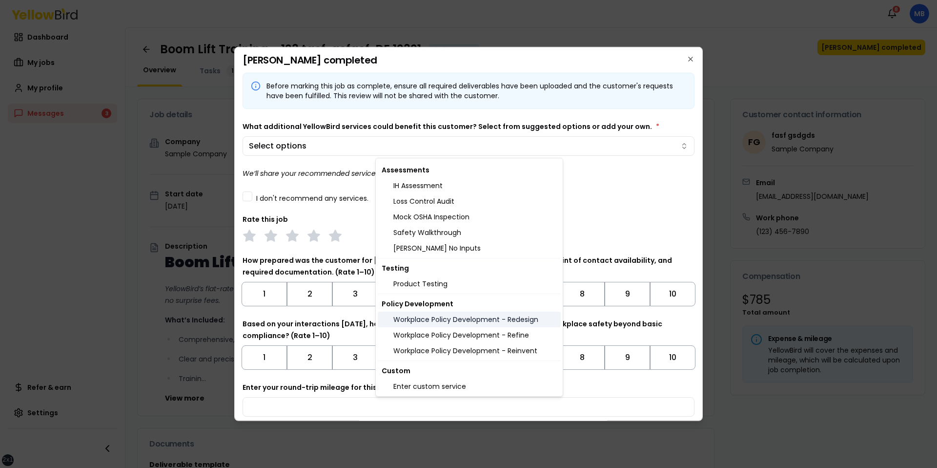
click at [425, 318] on div "Workplace Policy Development - Redesign" at bounding box center [469, 319] width 183 height 16
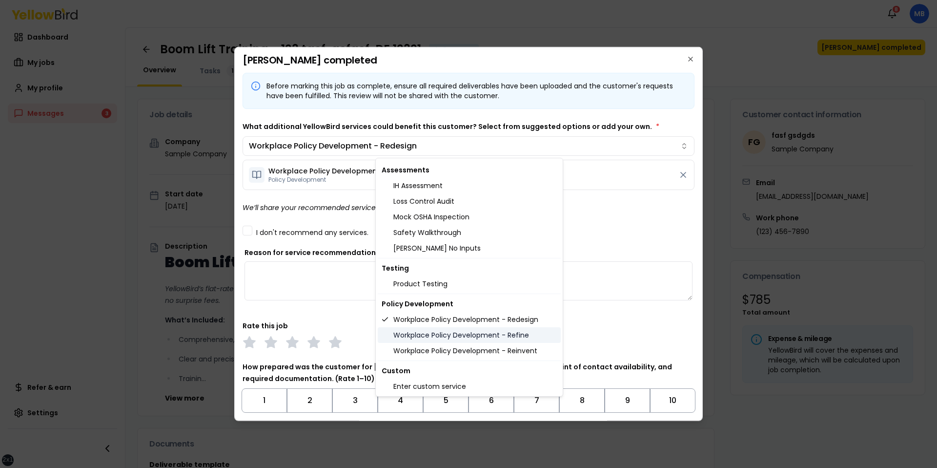
click at [419, 341] on div "Workplace Policy Development - Refine" at bounding box center [469, 335] width 183 height 16
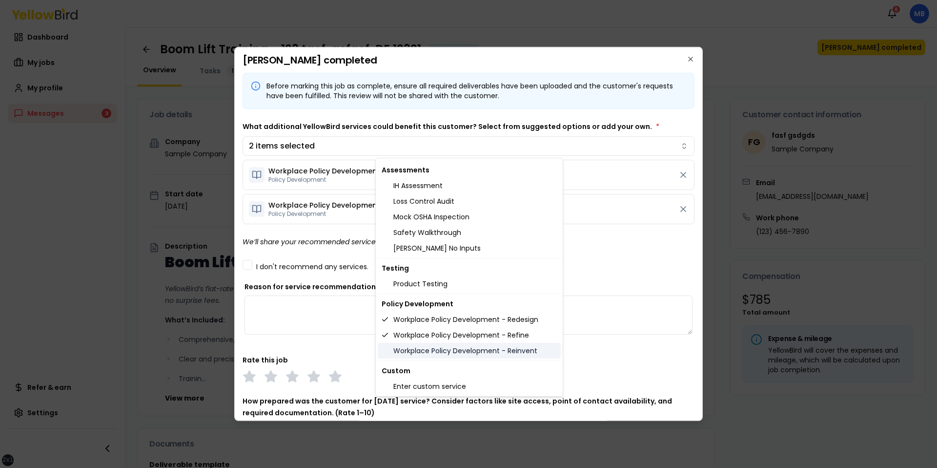
click at [418, 353] on div "Workplace Policy Development - Reinvent" at bounding box center [469, 351] width 183 height 16
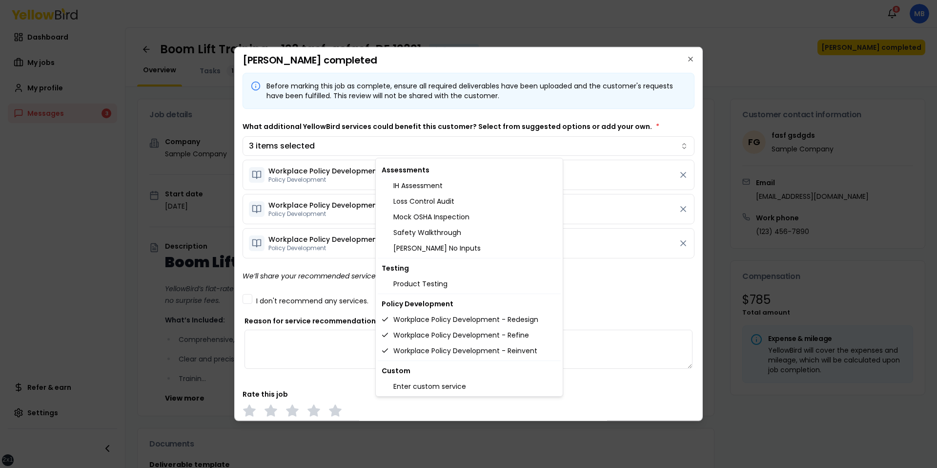
click at [440, 128] on body "xs sm md lg xl 2xl Notifications 8 MB Dashboard My jobs My profile Messages 3 R…" at bounding box center [468, 234] width 937 height 468
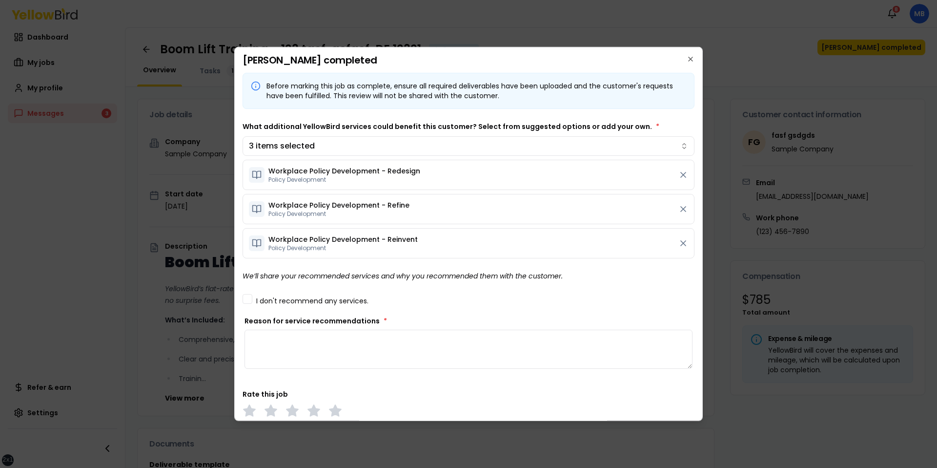
scroll to position [218, 0]
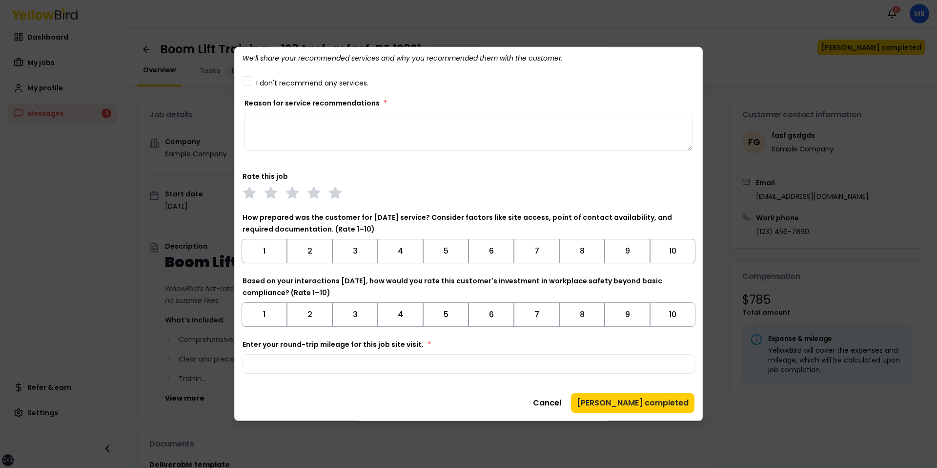
click at [409, 116] on textarea "Reason for service recommendations *" at bounding box center [469, 131] width 448 height 39
type textarea "******"
click at [350, 363] on input "Enter your round-trip mileage for this job site visit. *" at bounding box center [469, 364] width 452 height 20
type input "*"
click at [407, 406] on div "Cancel Mark job completed" at bounding box center [469, 403] width 452 height 20
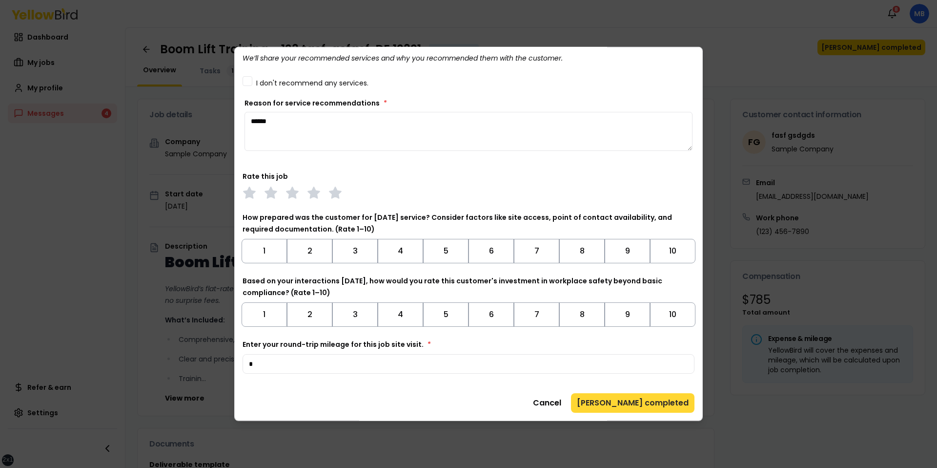
click at [645, 395] on button "Mark job completed" at bounding box center [632, 403] width 123 height 20
